Goal: Information Seeking & Learning: Learn about a topic

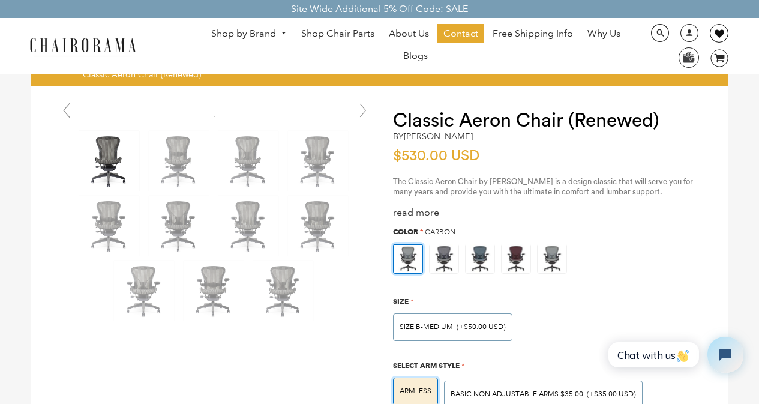
click at [712, 26] on link at bounding box center [718, 33] width 19 height 19
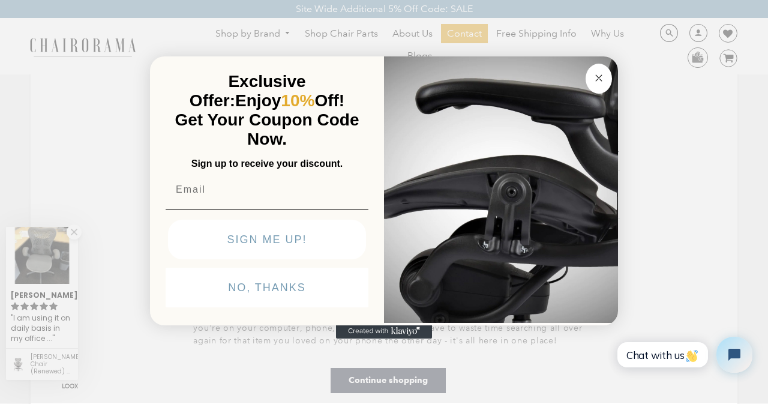
click at [585, 64] on button "Close dialog" at bounding box center [598, 79] width 26 height 30
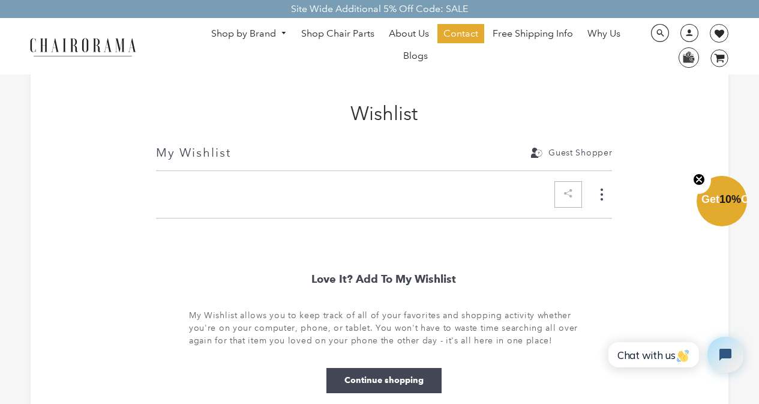
click at [598, 401] on div "Love It? Add to My Wishlist My Wishlist allows you to keep track of all of your…" at bounding box center [384, 331] width 456 height 201
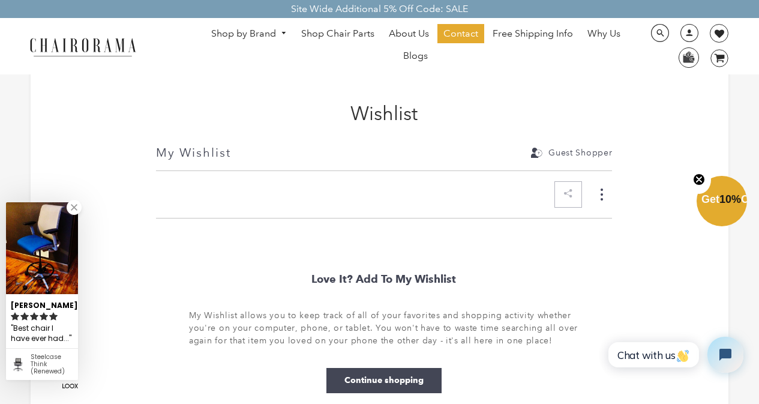
click at [402, 48] on link "Blogs" at bounding box center [415, 55] width 37 height 19
